Goal: Obtain resource: Obtain resource

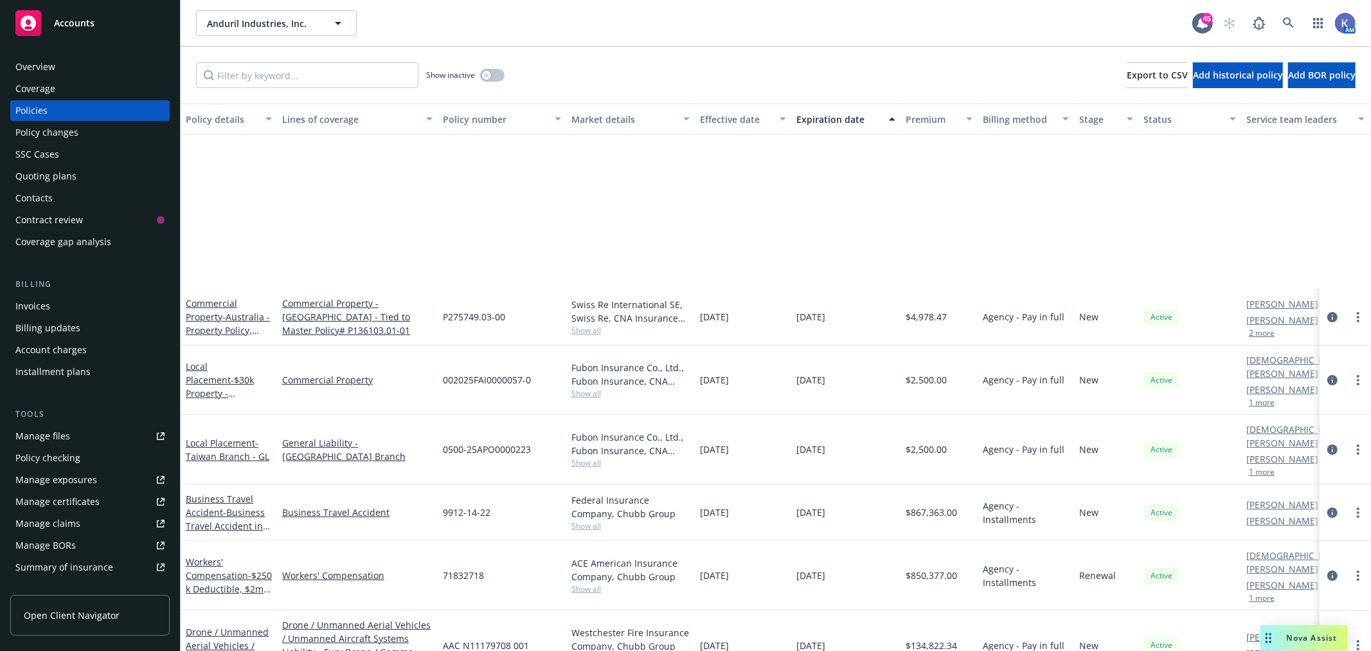
scroll to position [214, 0]
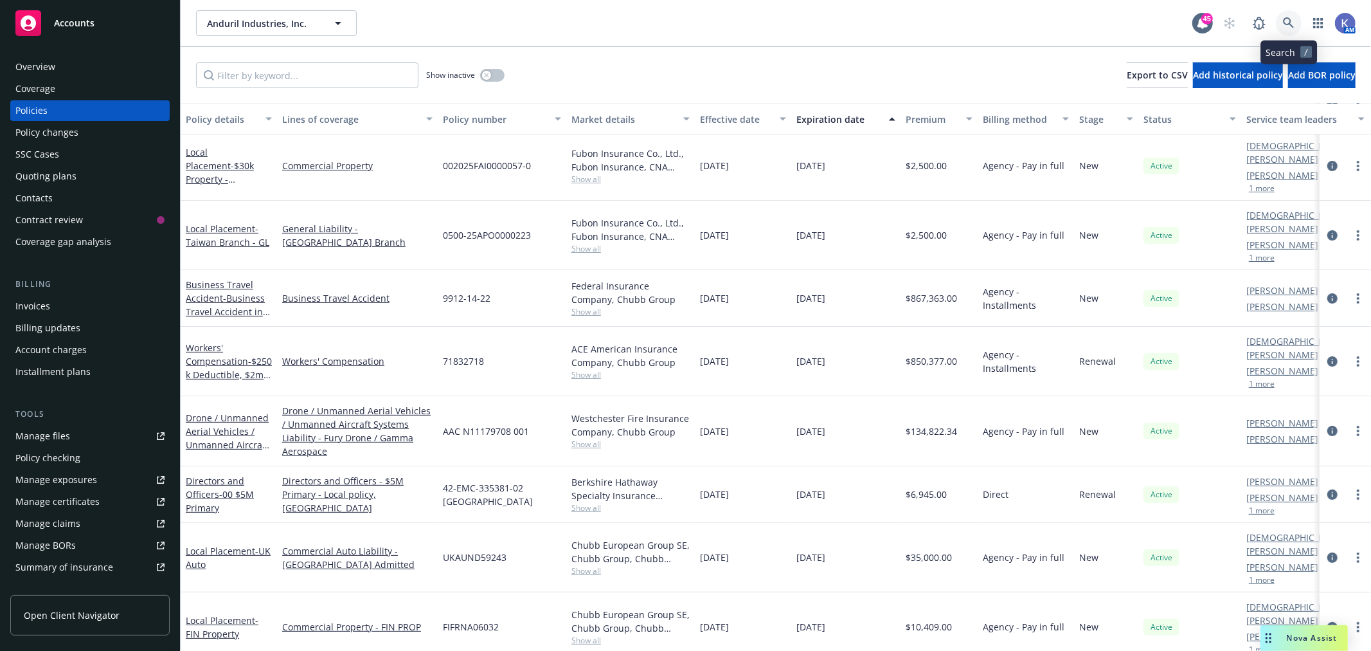
click at [1290, 19] on icon at bounding box center [1288, 22] width 11 height 11
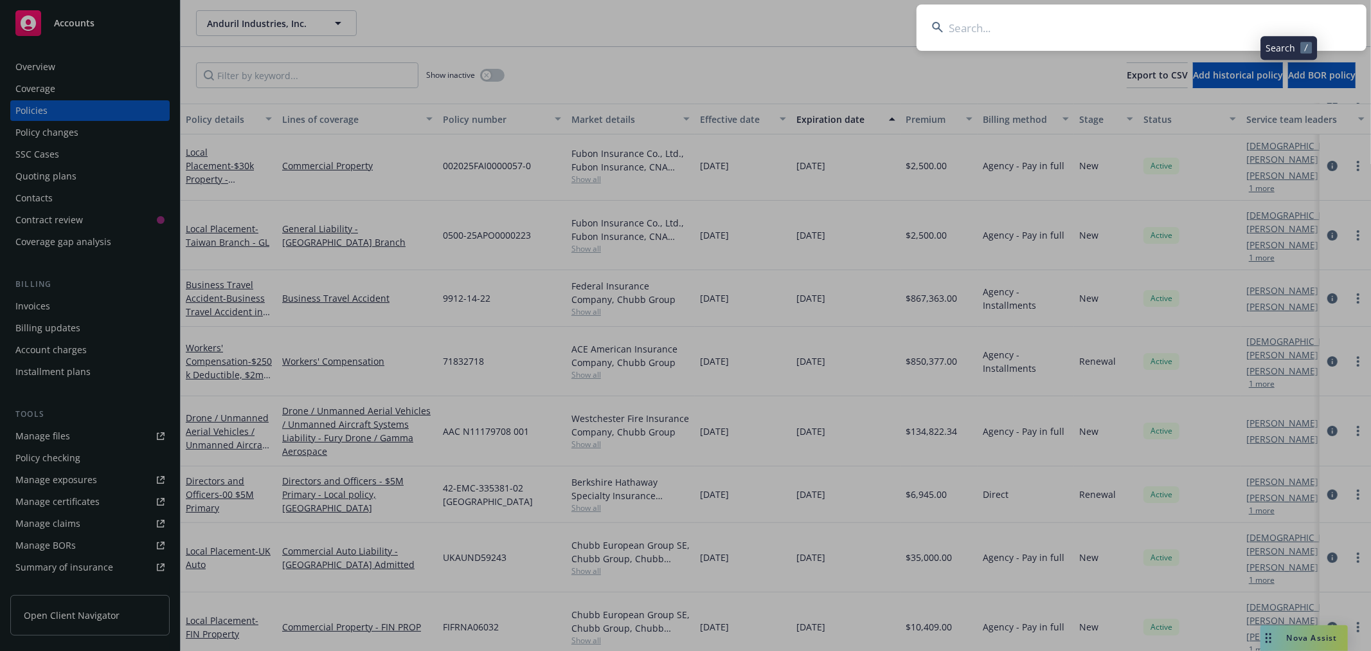
click at [1229, 30] on input at bounding box center [1142, 28] width 450 height 46
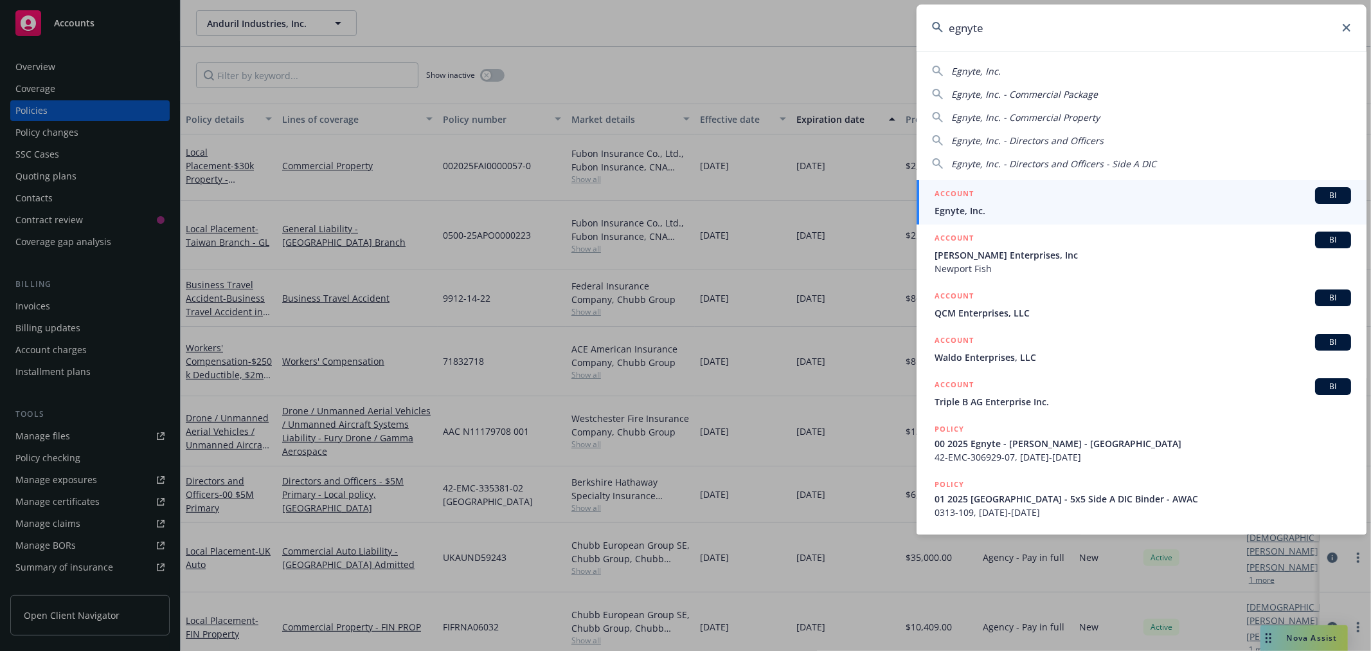
type input "egnyte"
click at [961, 210] on span "Egnyte, Inc." at bounding box center [1143, 211] width 417 height 14
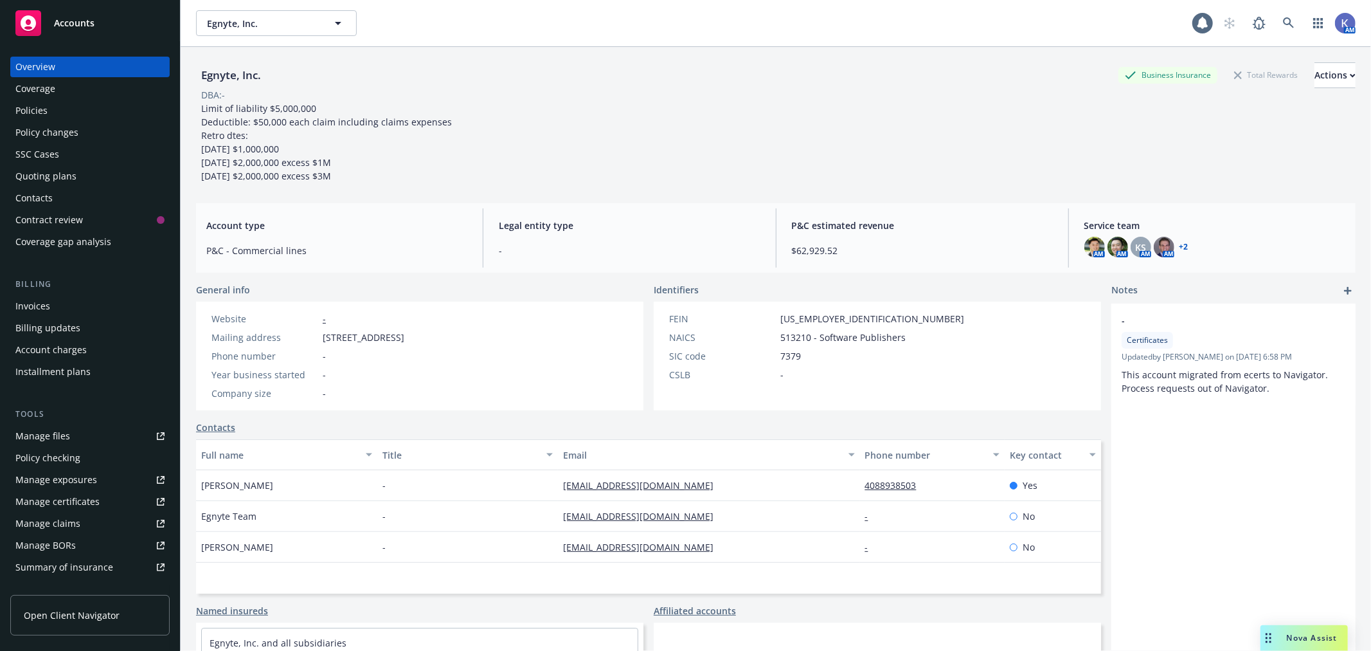
click at [59, 105] on div "Policies" at bounding box center [89, 110] width 149 height 21
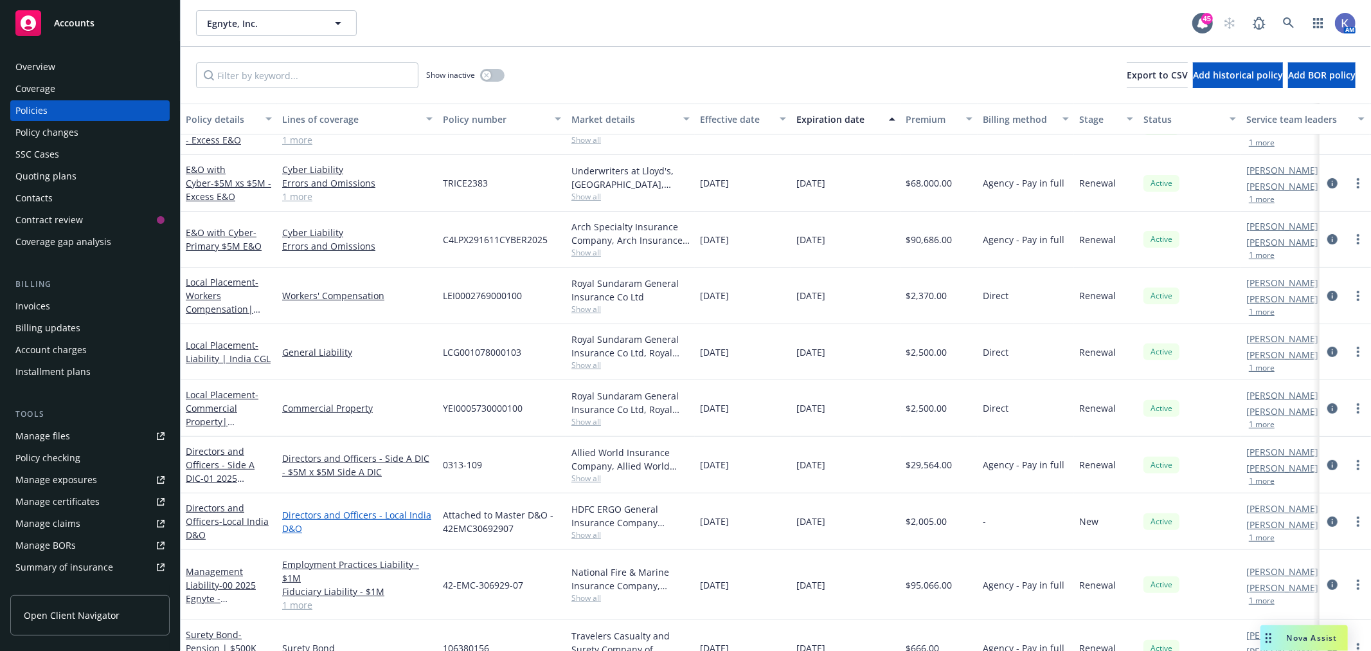
scroll to position [331, 0]
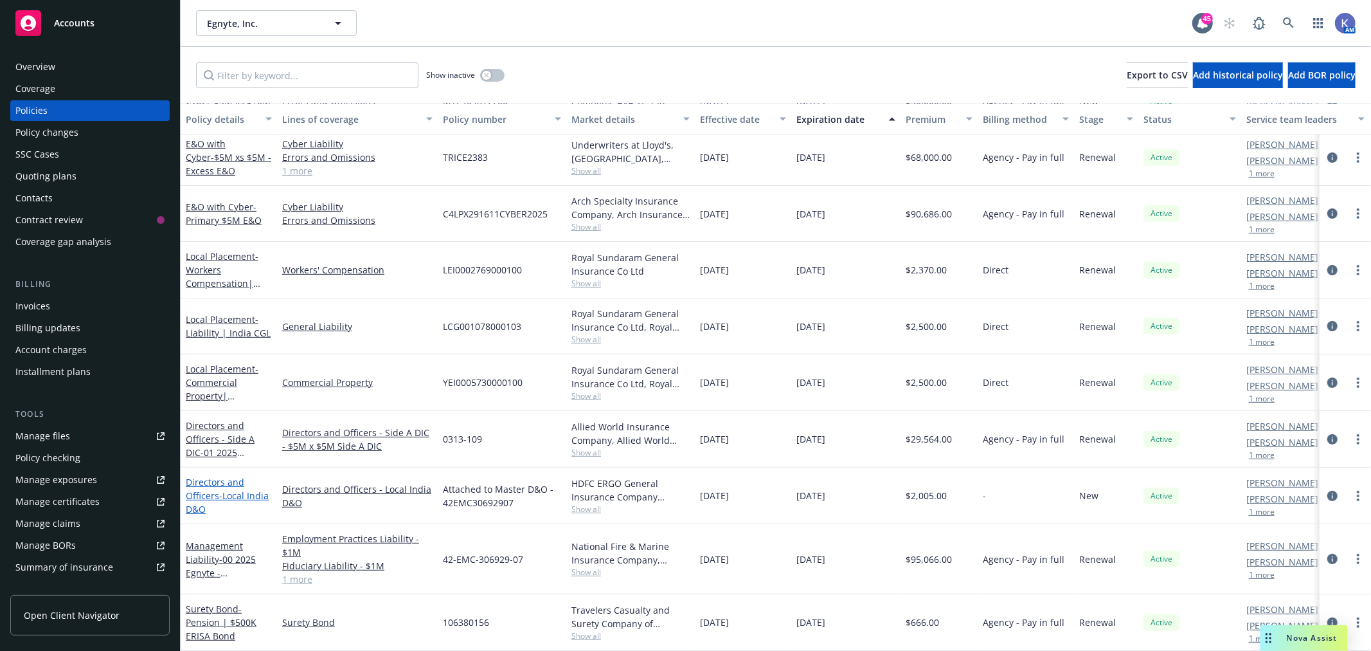
click at [239, 489] on span "- Local India D&O" at bounding box center [227, 502] width 83 height 26
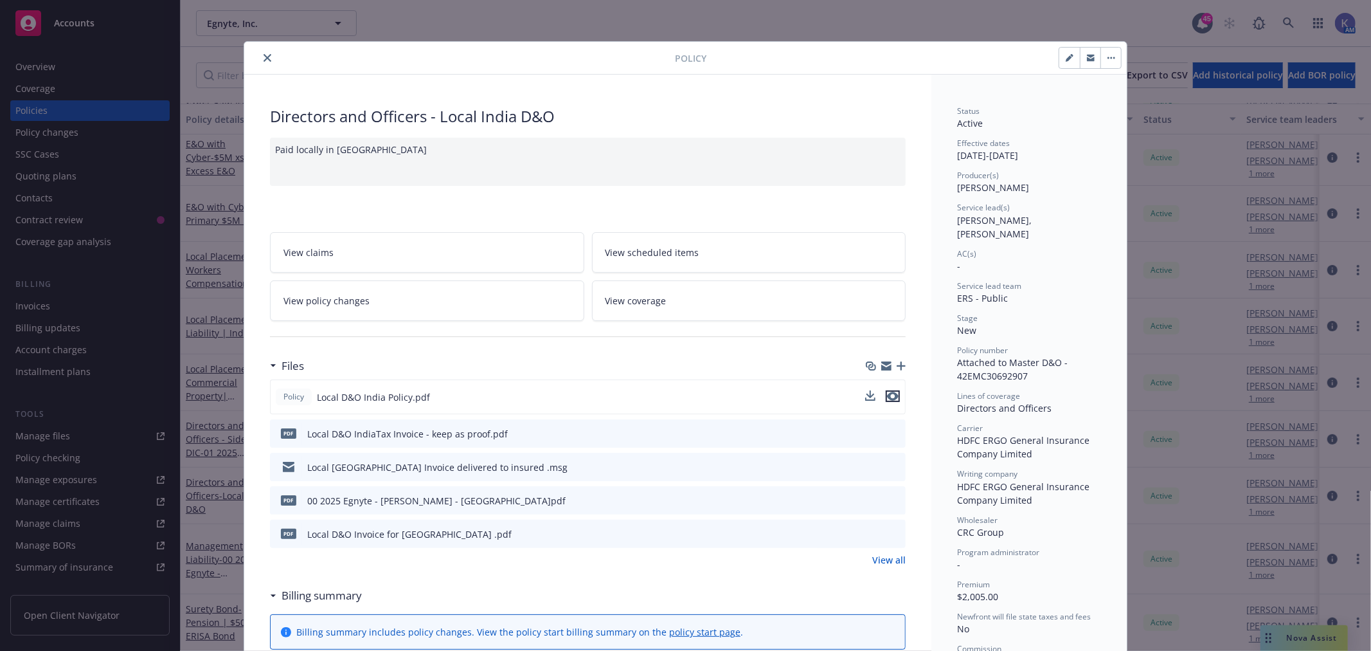
click at [891, 396] on icon "preview file" at bounding box center [893, 396] width 12 height 9
click at [264, 55] on icon "close" at bounding box center [268, 58] width 8 height 8
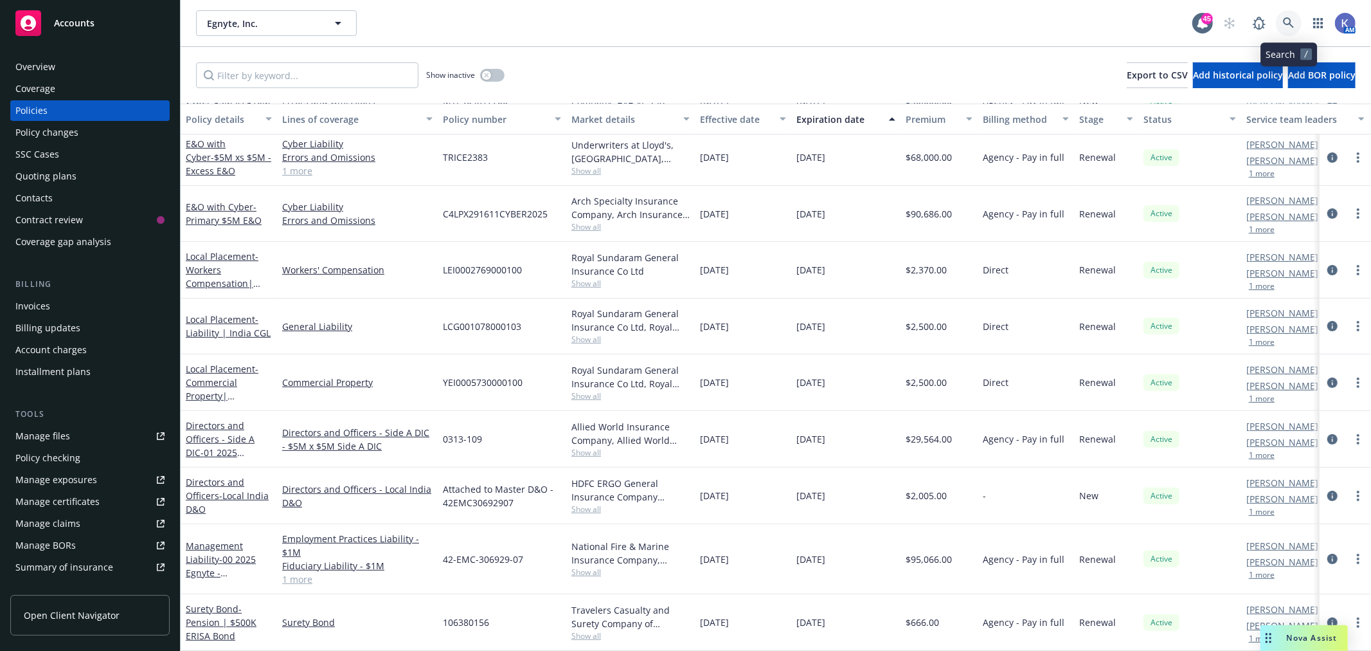
click at [1289, 21] on icon at bounding box center [1289, 23] width 12 height 12
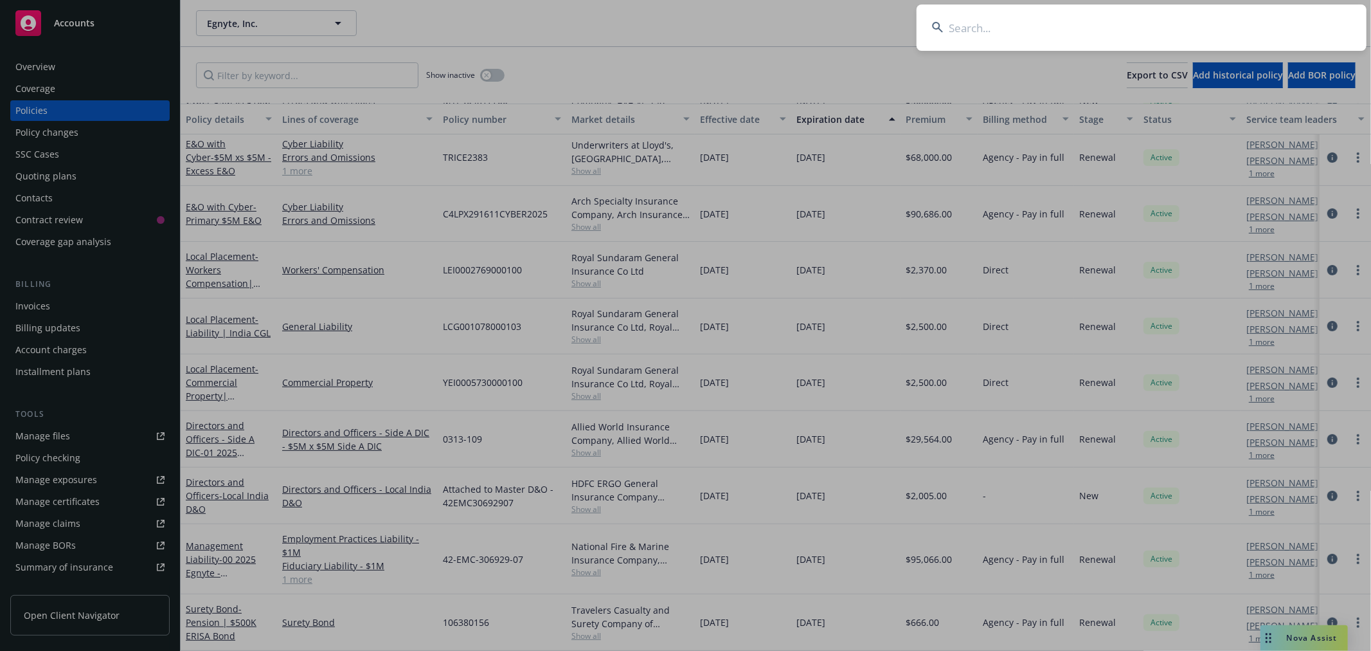
click at [1192, 21] on input at bounding box center [1142, 28] width 450 height 46
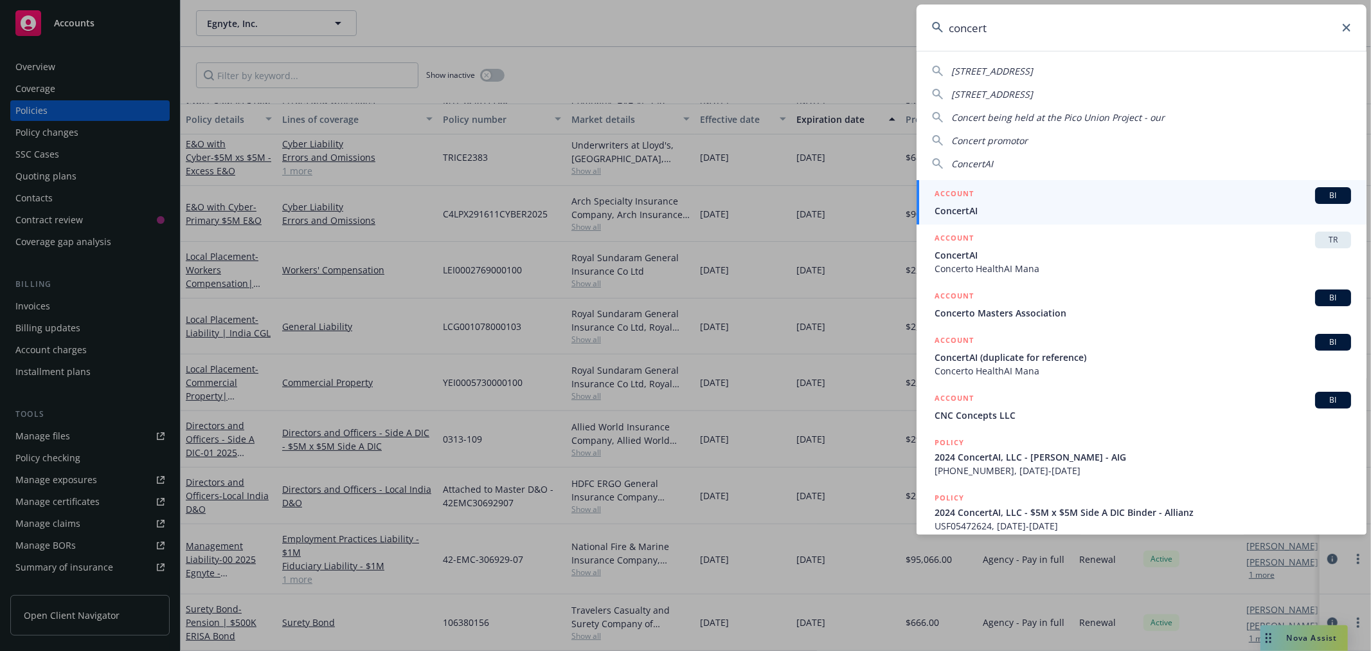
type input "concert"
click at [989, 214] on span "ConcertAI" at bounding box center [1143, 211] width 417 height 14
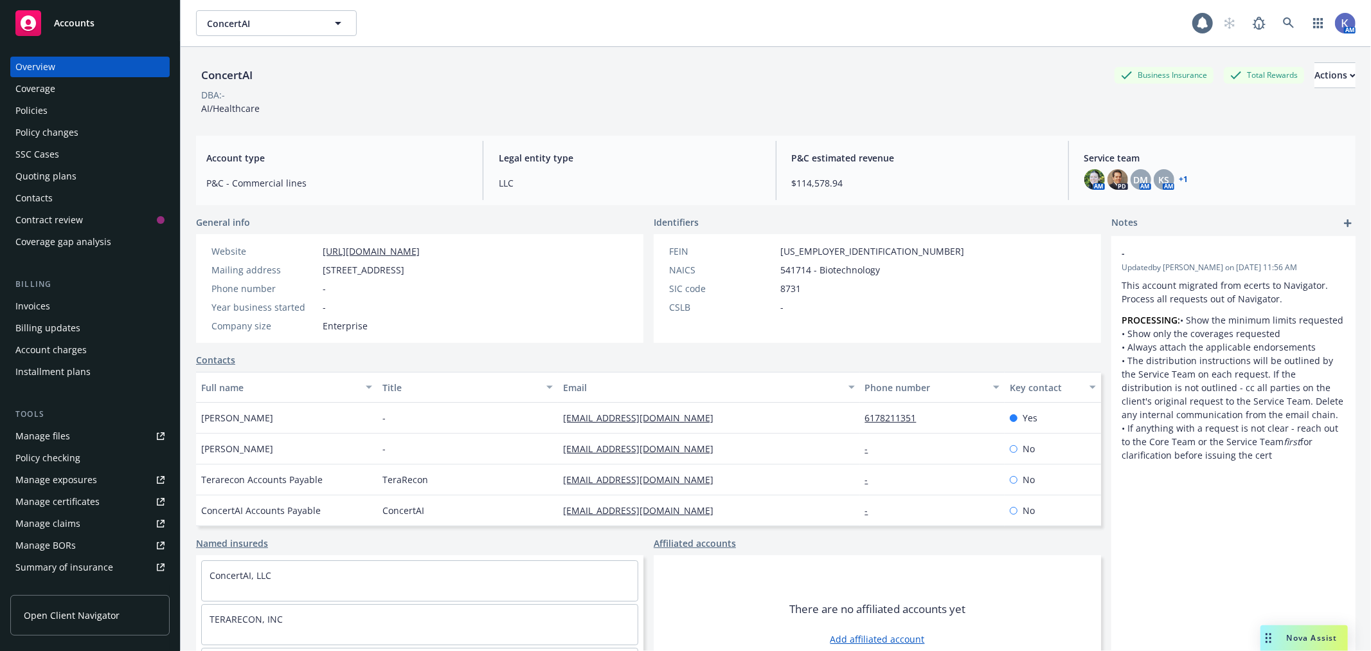
click at [75, 117] on div "Policies" at bounding box center [89, 110] width 149 height 21
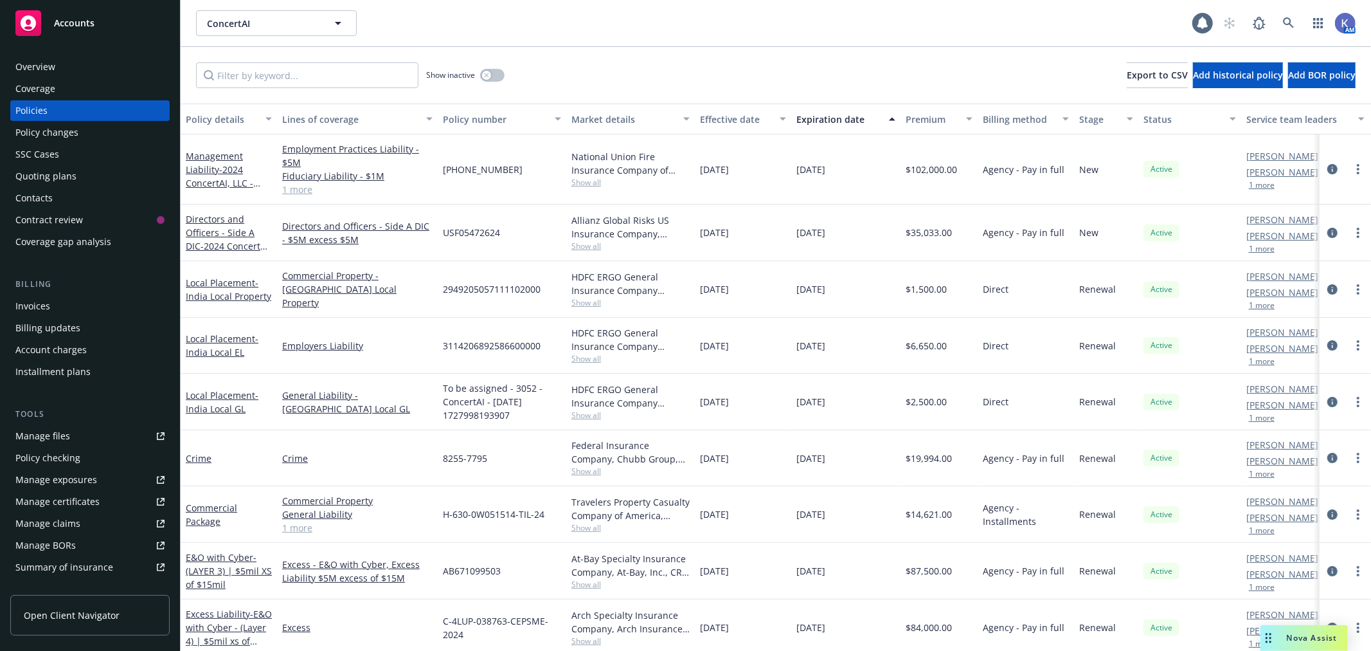
click at [886, 50] on div "Show inactive Export to CSV Add historical policy Add BOR policy" at bounding box center [776, 75] width 1191 height 57
click at [676, 54] on div "Show inactive Export to CSV Add historical policy Add BOR policy" at bounding box center [776, 75] width 1191 height 57
click at [215, 169] on link "Management Liability - 2024 ConcertAI, LLC - [PERSON_NAME] - AIG" at bounding box center [225, 183] width 78 height 66
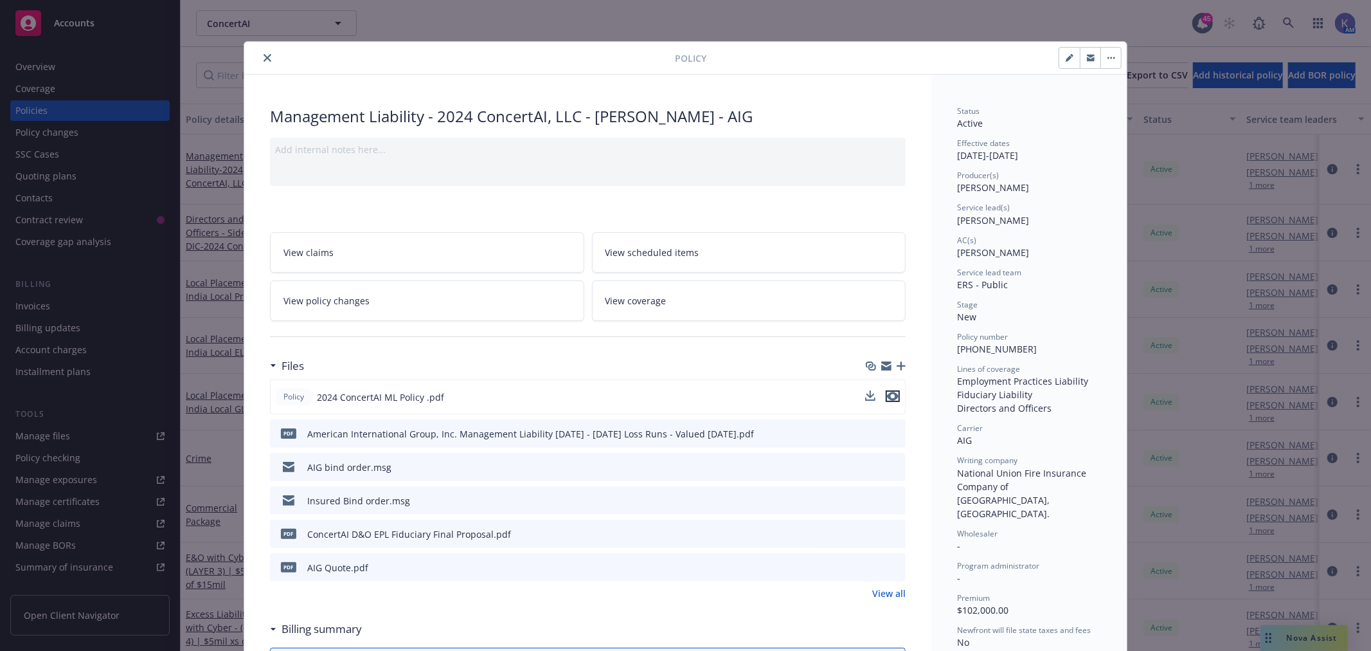
click at [888, 394] on icon "preview file" at bounding box center [893, 396] width 12 height 9
click at [264, 56] on icon "close" at bounding box center [268, 58] width 8 height 8
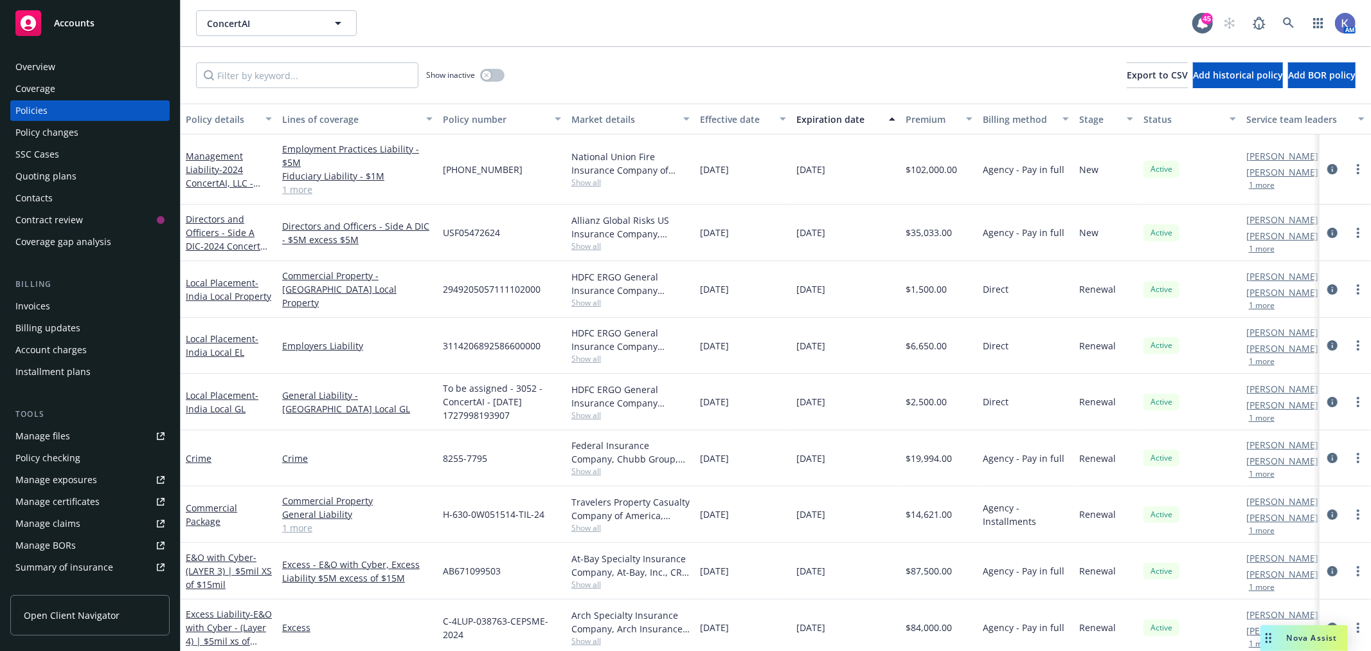
click at [309, 188] on link "1 more" at bounding box center [357, 190] width 150 height 14
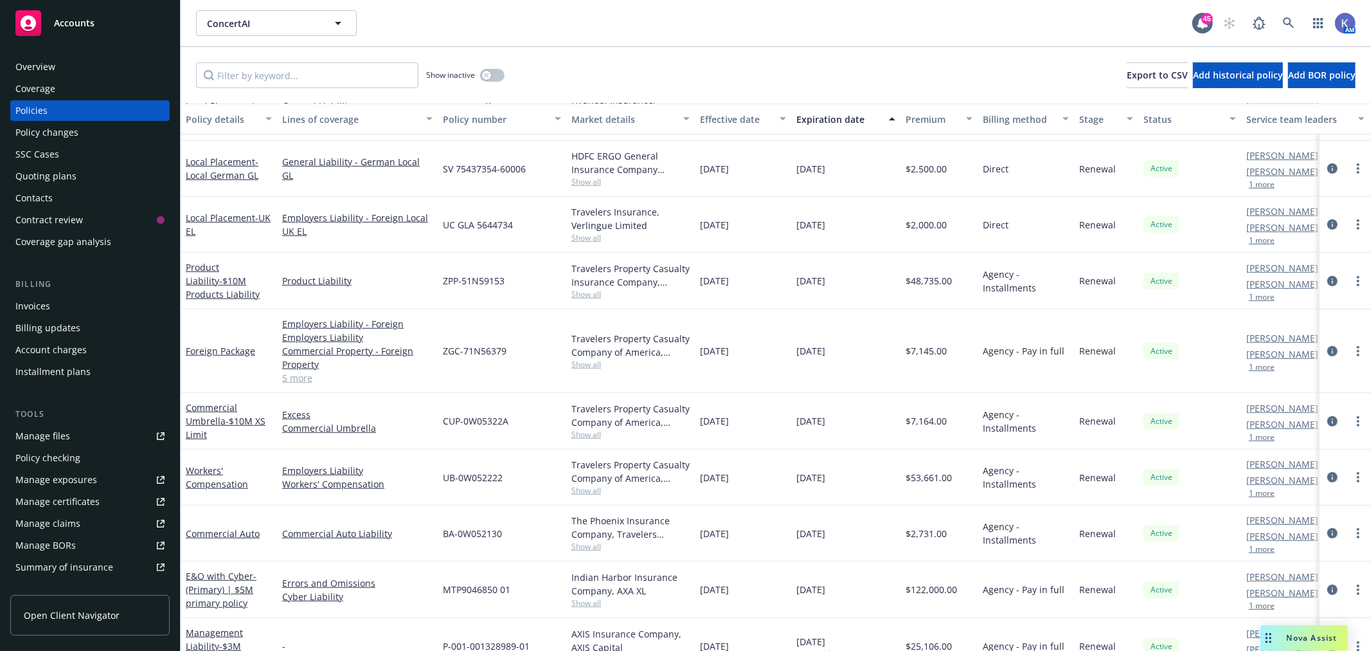
scroll to position [652, 0]
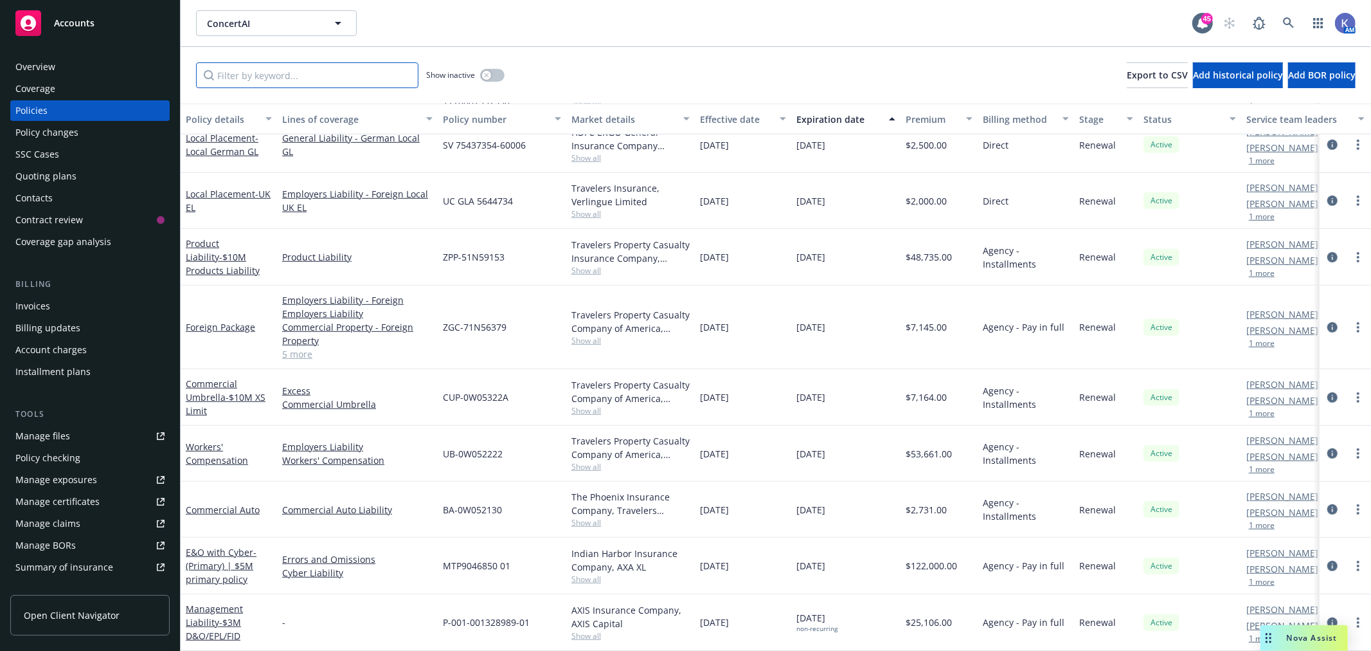
click at [296, 78] on input "Filter by keyword..." at bounding box center [307, 75] width 222 height 26
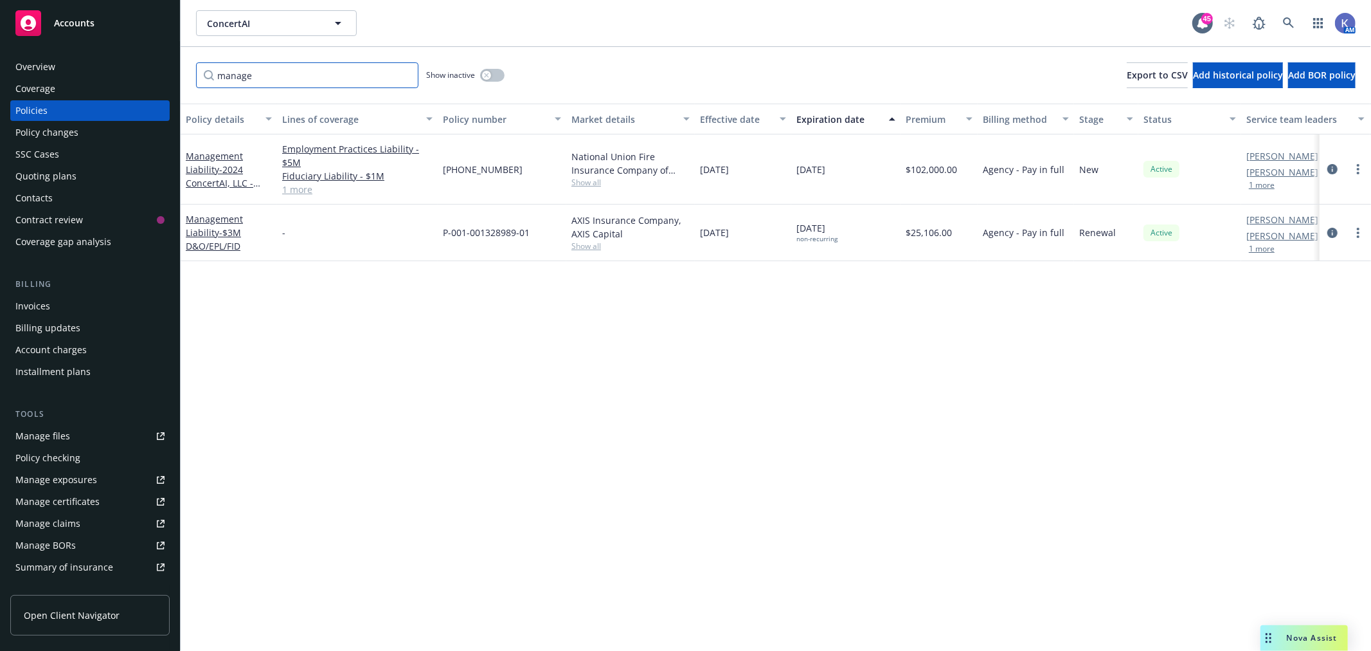
type input "manage"
click at [73, 439] on link "Manage files" at bounding box center [89, 436] width 159 height 21
click at [78, 108] on div "Policies" at bounding box center [89, 110] width 149 height 21
click at [69, 112] on div "Policies" at bounding box center [89, 110] width 149 height 21
click at [406, 76] on input "manage" at bounding box center [307, 75] width 222 height 26
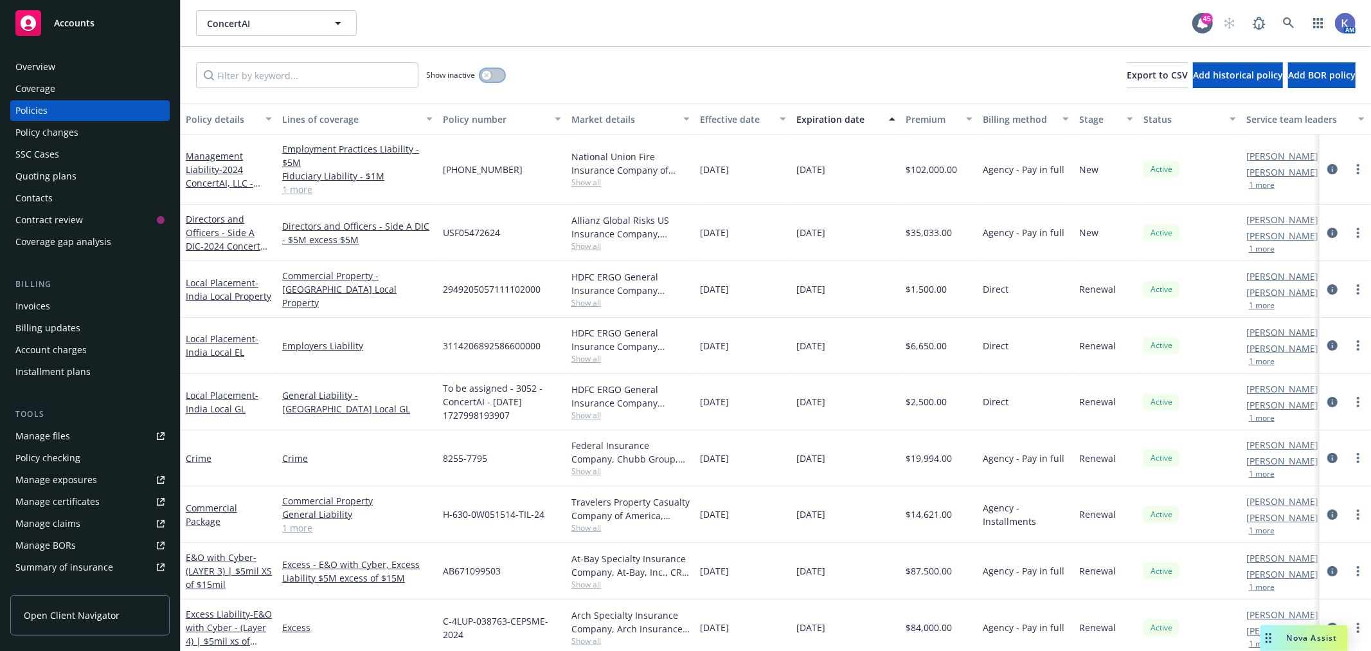
click at [483, 72] on div "button" at bounding box center [486, 75] width 9 height 9
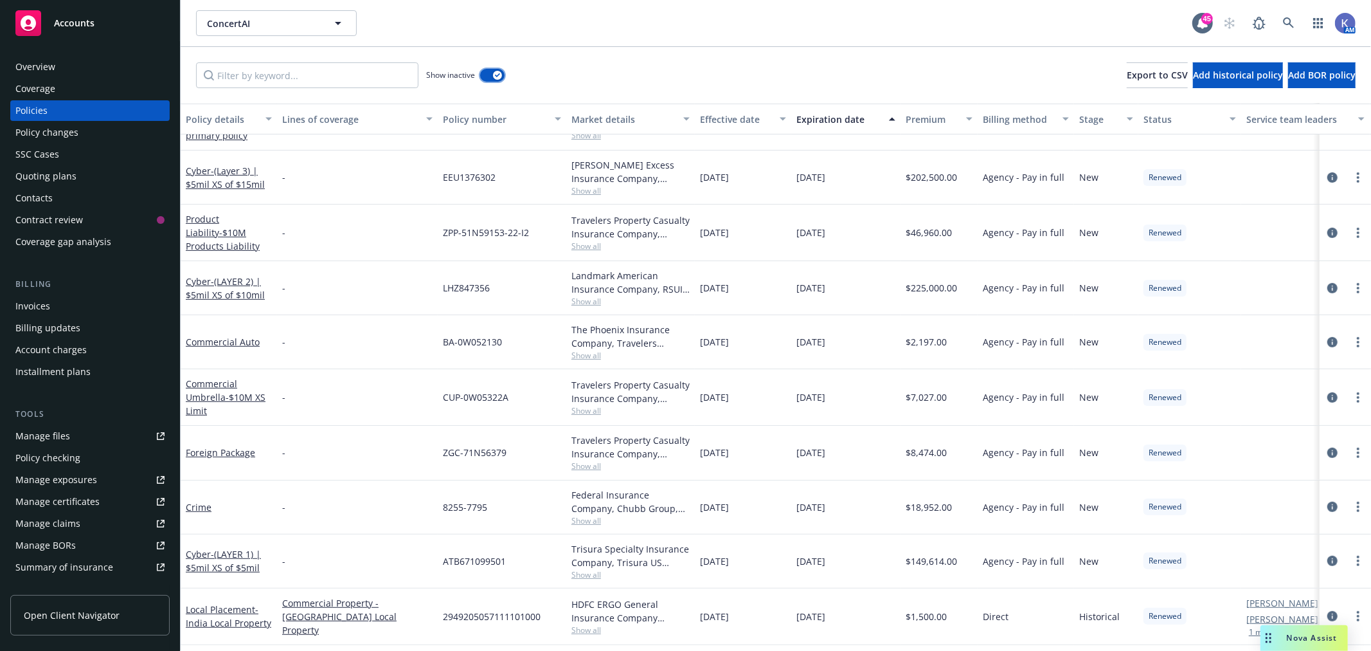
scroll to position [500, 0]
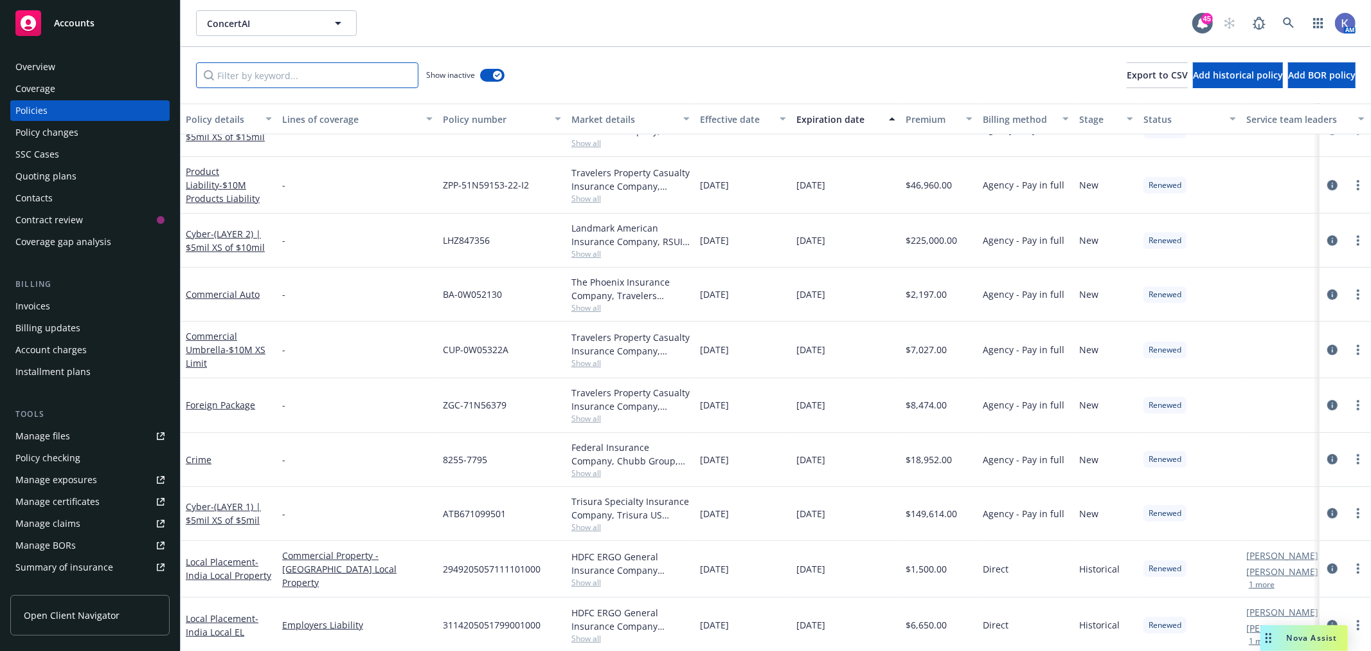
click at [318, 78] on input "Filter by keyword..." at bounding box center [307, 75] width 222 height 26
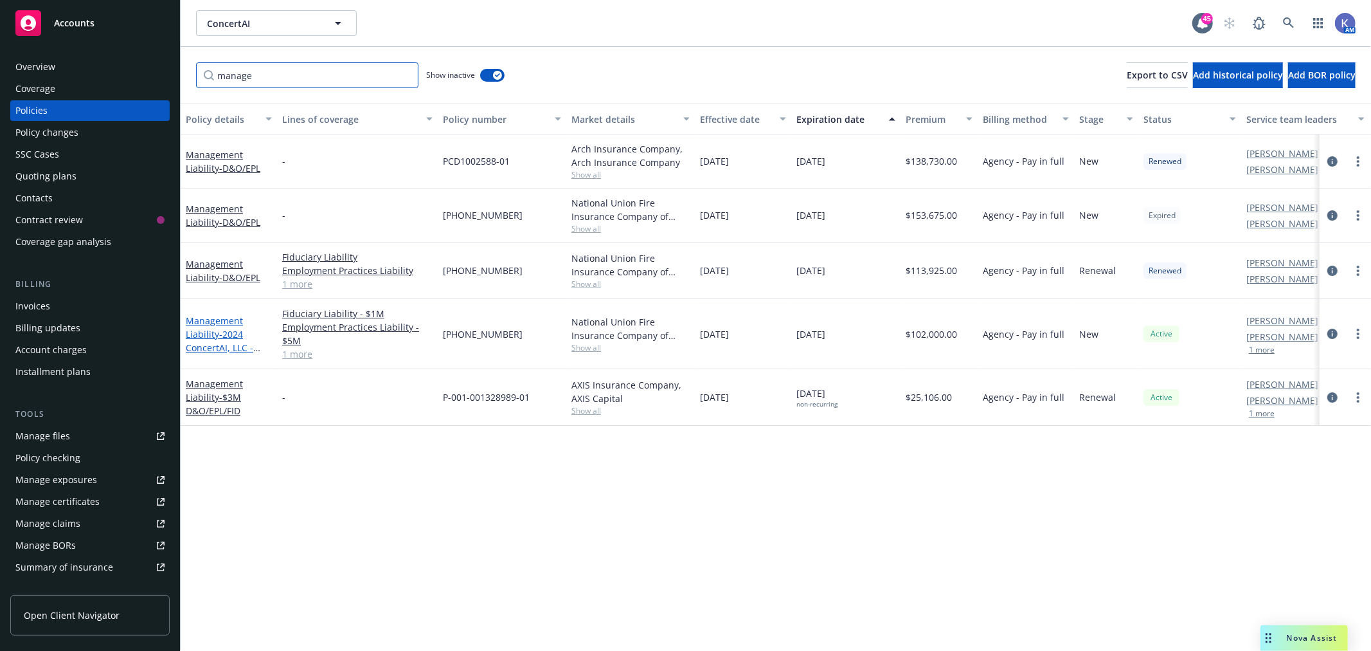
type input "manage"
click at [221, 333] on span "- 2024 ConcertAI, LLC - [PERSON_NAME] - AIG" at bounding box center [225, 354] width 78 height 53
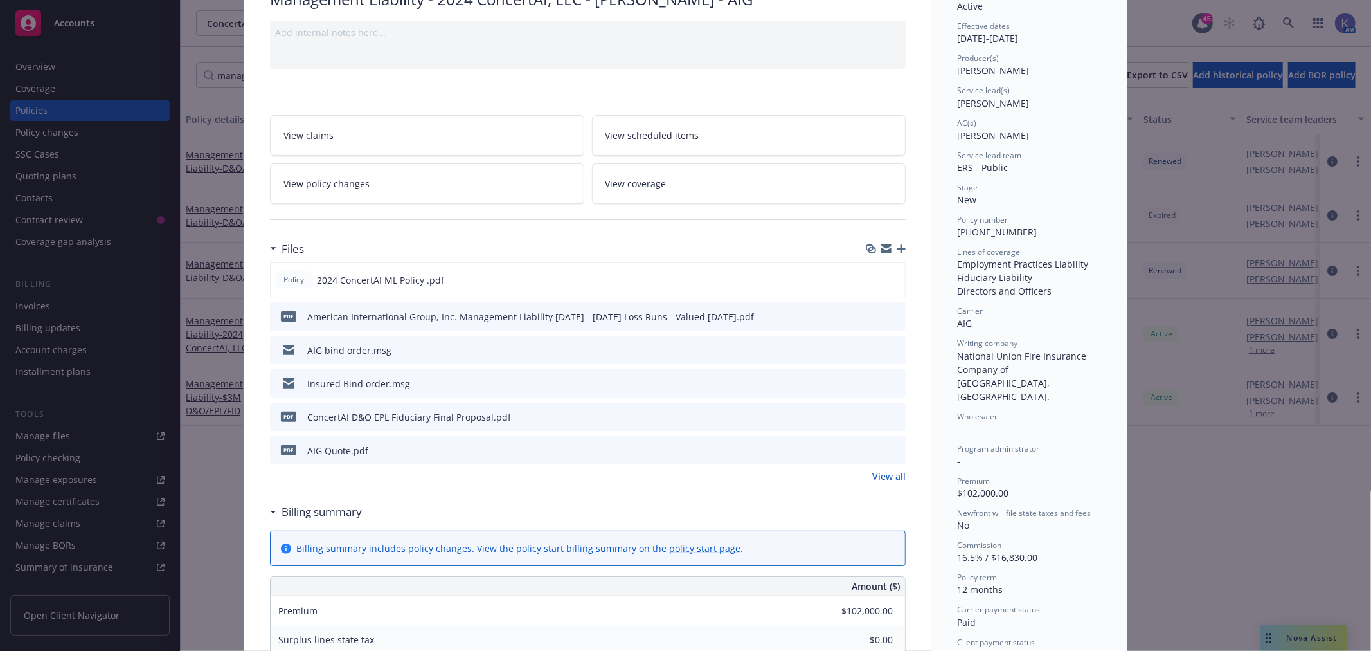
scroll to position [143, 0]
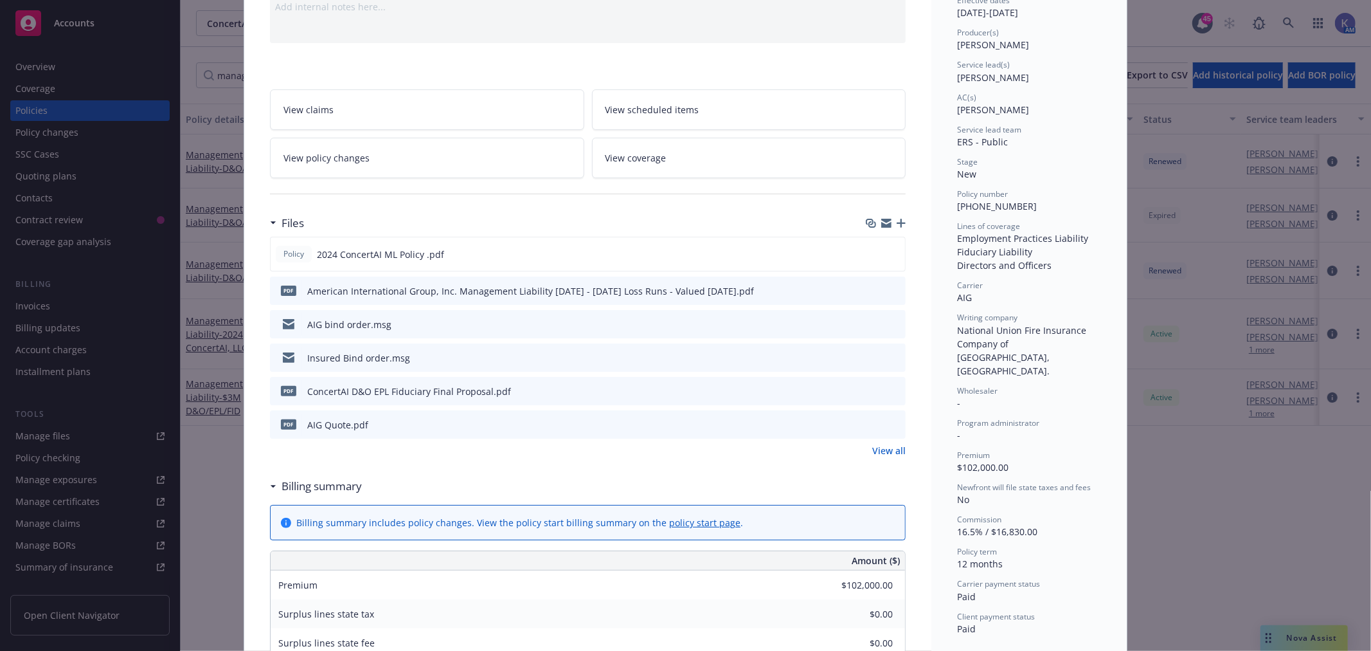
click at [888, 421] on icon "preview file" at bounding box center [894, 423] width 12 height 9
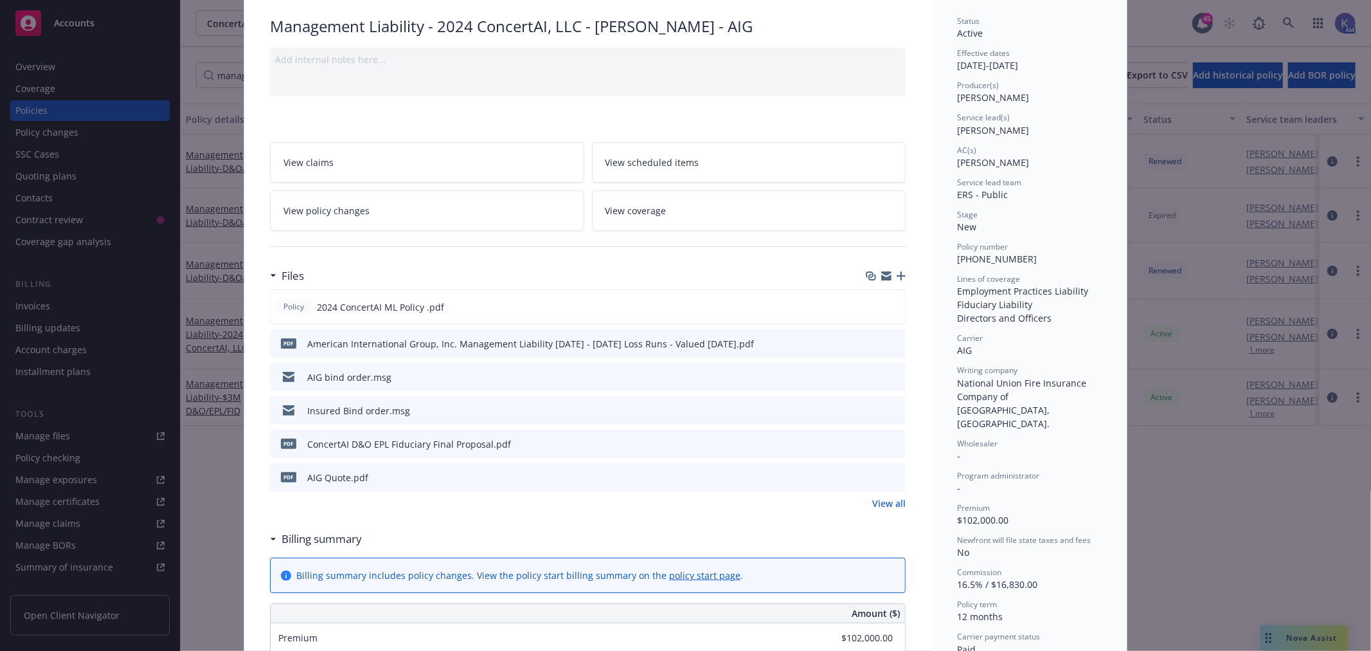
scroll to position [0, 0]
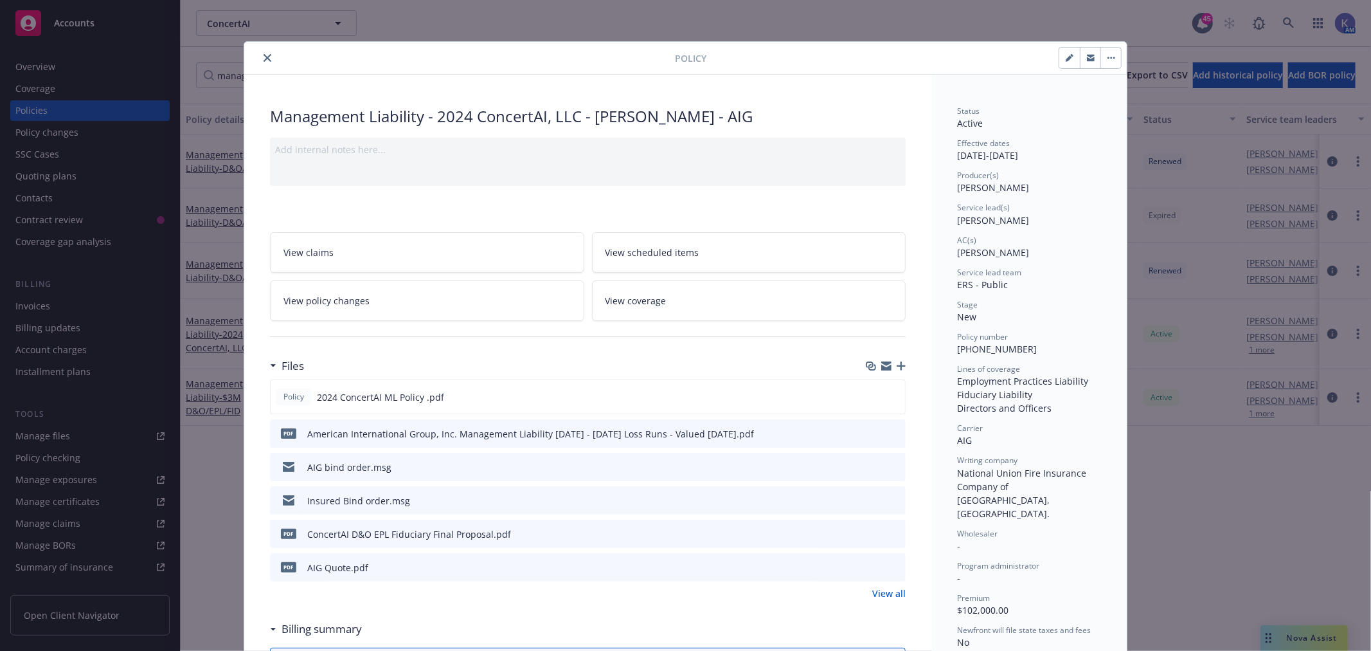
click at [264, 57] on icon "close" at bounding box center [268, 58] width 8 height 8
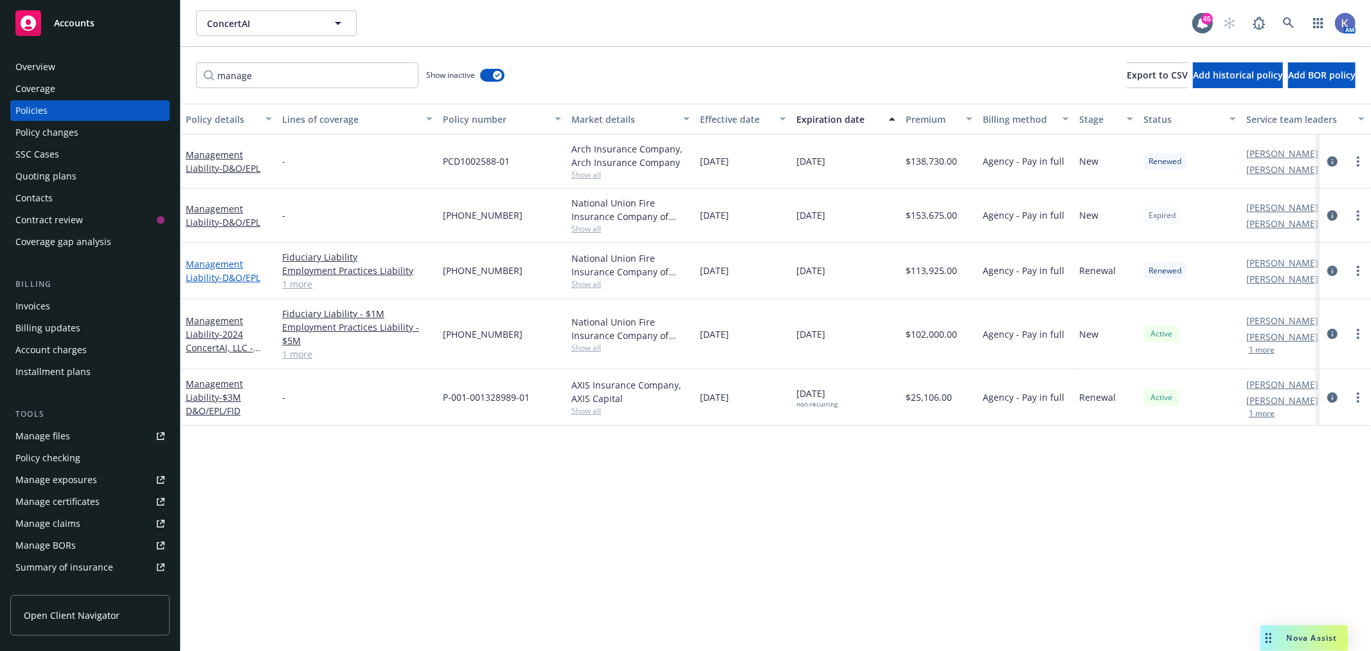
click at [214, 261] on link "Management Liability - D&O/EPL" at bounding box center [223, 271] width 75 height 26
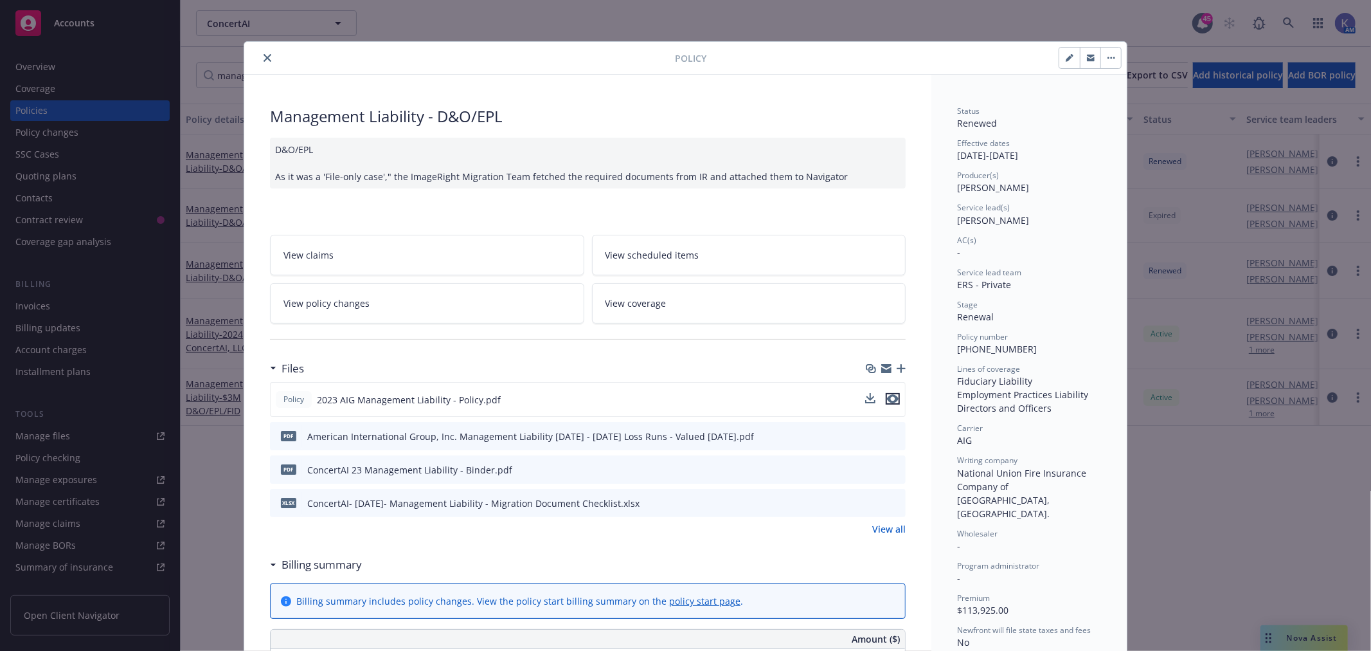
click at [888, 399] on icon "preview file" at bounding box center [893, 398] width 12 height 9
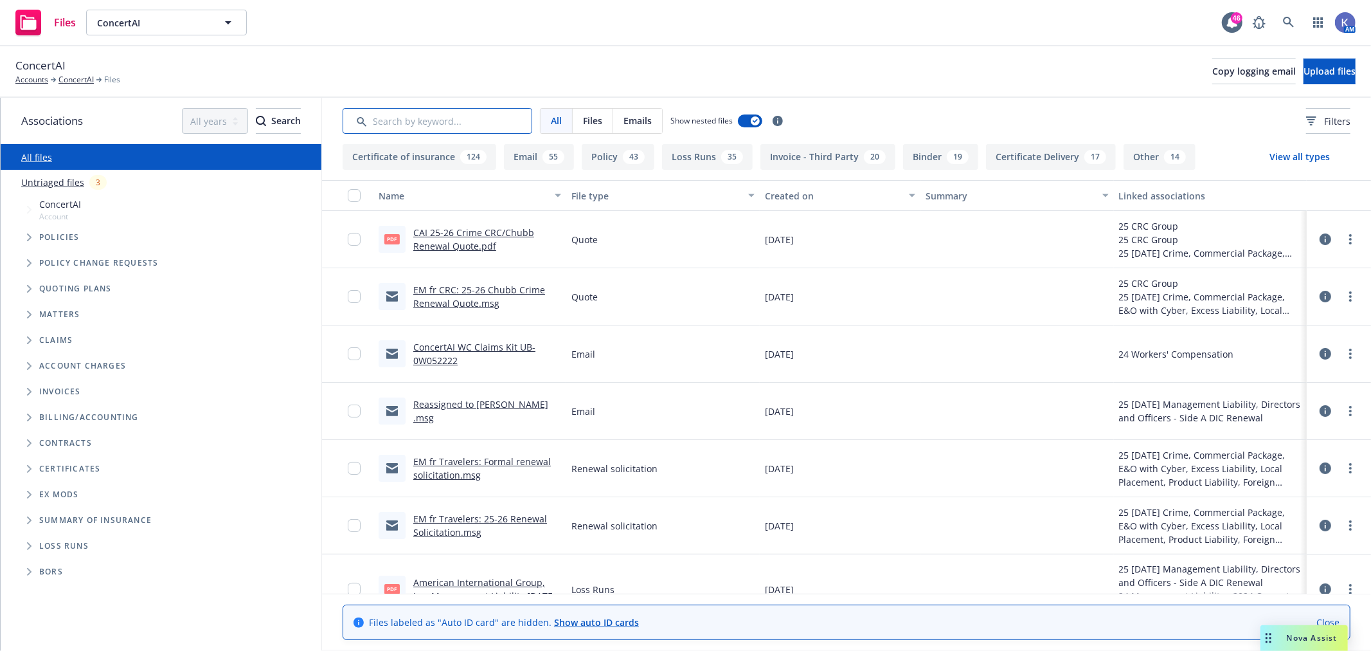
click at [431, 118] on input "Search by keyword..." at bounding box center [438, 121] width 190 height 26
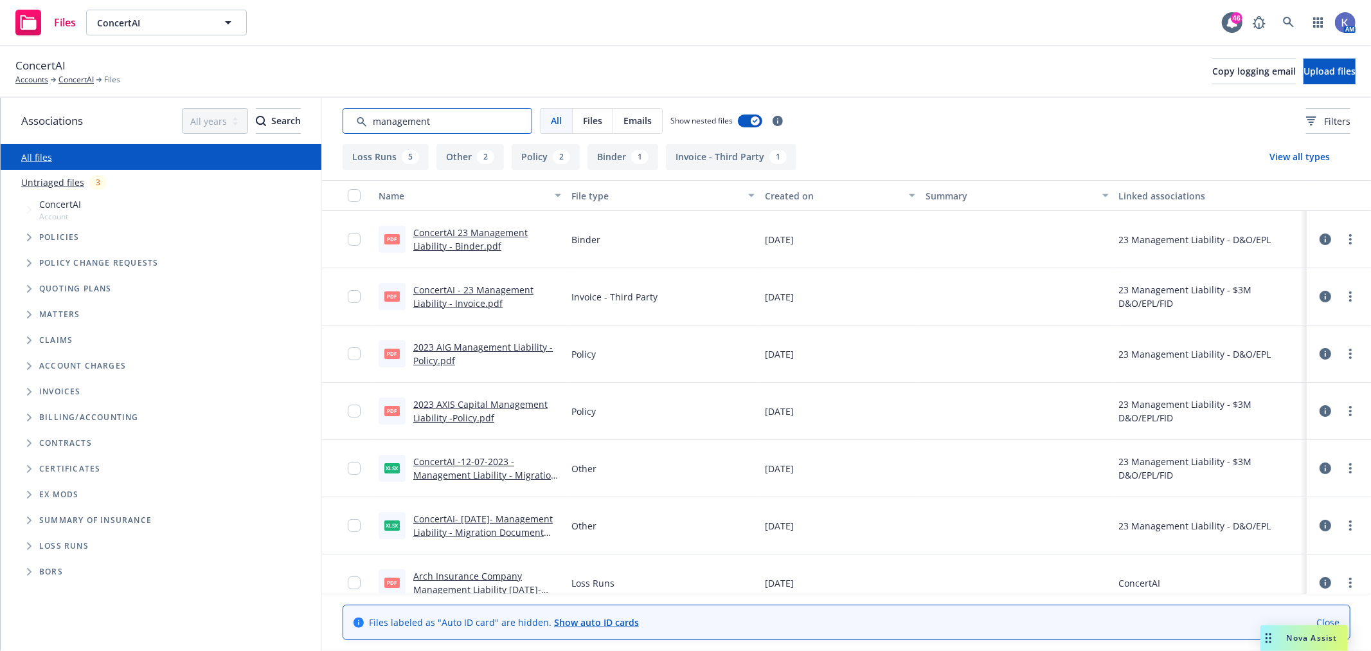
click at [453, 125] on input "Search by keyword..." at bounding box center [438, 121] width 190 height 26
type input "management liability"
click at [462, 242] on link "ConcertAI 23 Management Liability - Binder.pdf" at bounding box center [470, 239] width 114 height 26
